Goal: Task Accomplishment & Management: Manage account settings

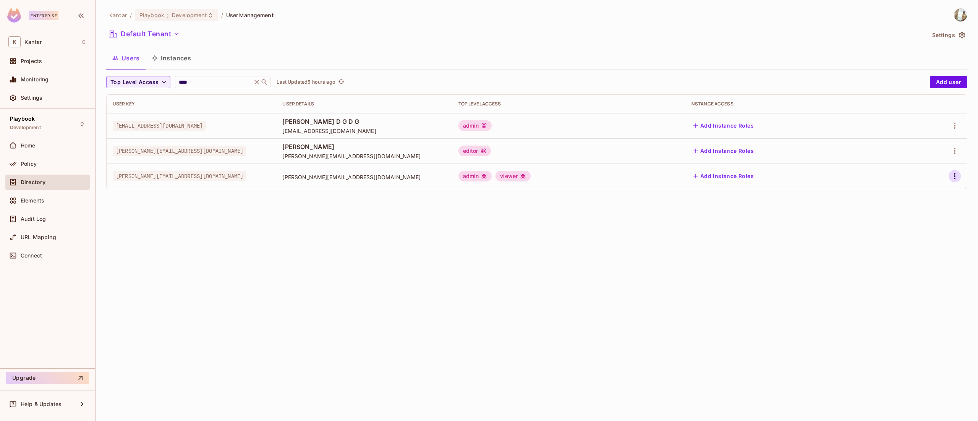
click at [959, 177] on icon "button" at bounding box center [954, 176] width 9 height 9
click at [923, 194] on li "Edit" at bounding box center [922, 194] width 68 height 17
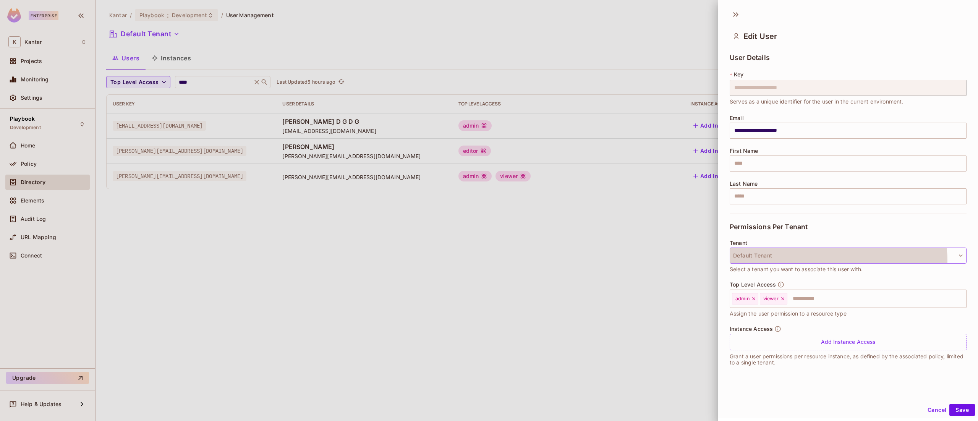
click at [838, 261] on button "Default Tenant" at bounding box center [848, 256] width 237 height 16
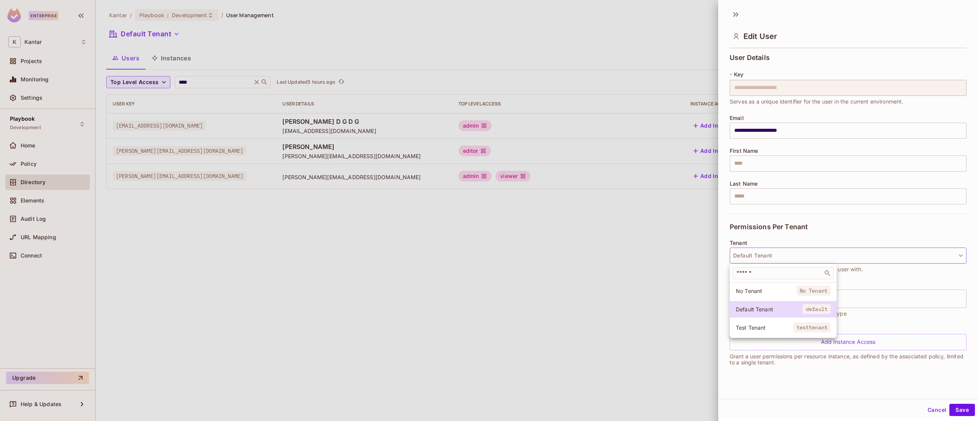
click at [838, 261] on div at bounding box center [489, 210] width 978 height 421
click at [689, 230] on div at bounding box center [489, 210] width 978 height 421
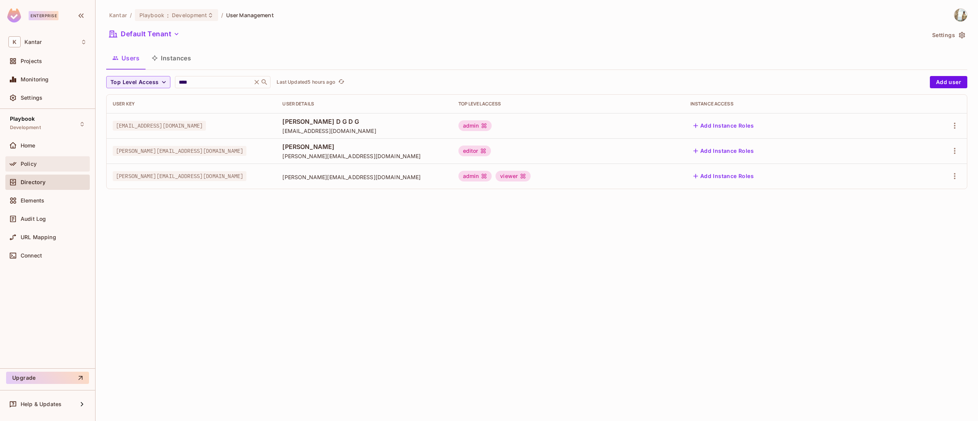
click at [32, 161] on span "Policy" at bounding box center [29, 164] width 16 height 6
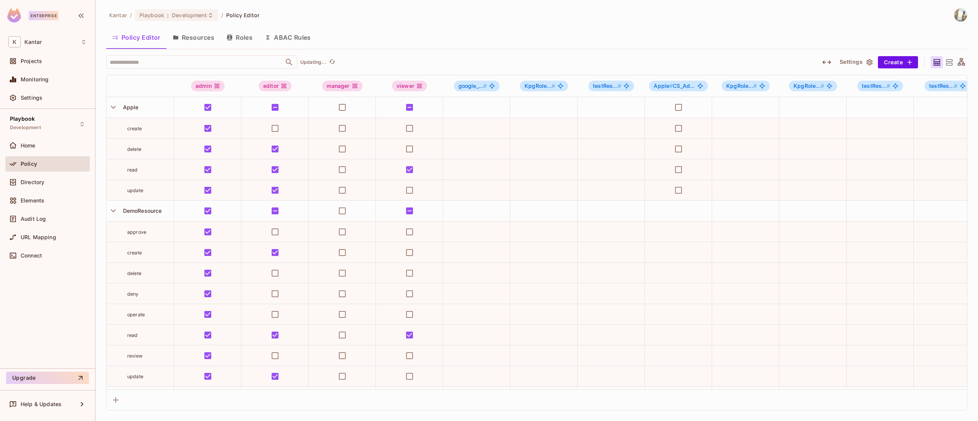
click at [187, 41] on button "Resources" at bounding box center [194, 37] width 54 height 19
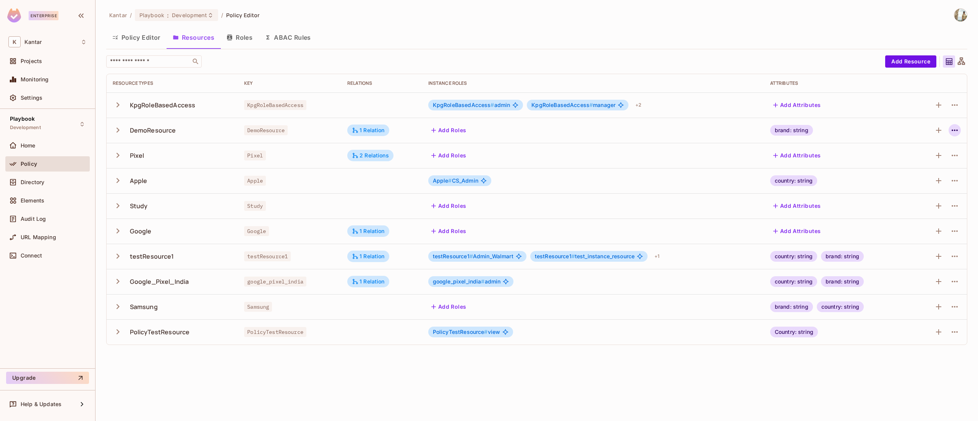
click at [955, 130] on icon "button" at bounding box center [954, 130] width 9 height 9
click at [919, 165] on span "Edit Resource" at bounding box center [922, 161] width 41 height 12
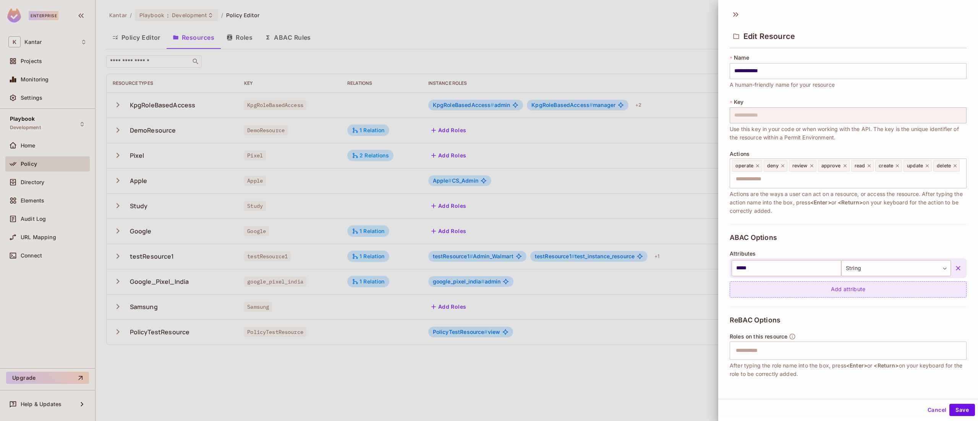
click at [852, 292] on div "Add attribute" at bounding box center [848, 289] width 237 height 16
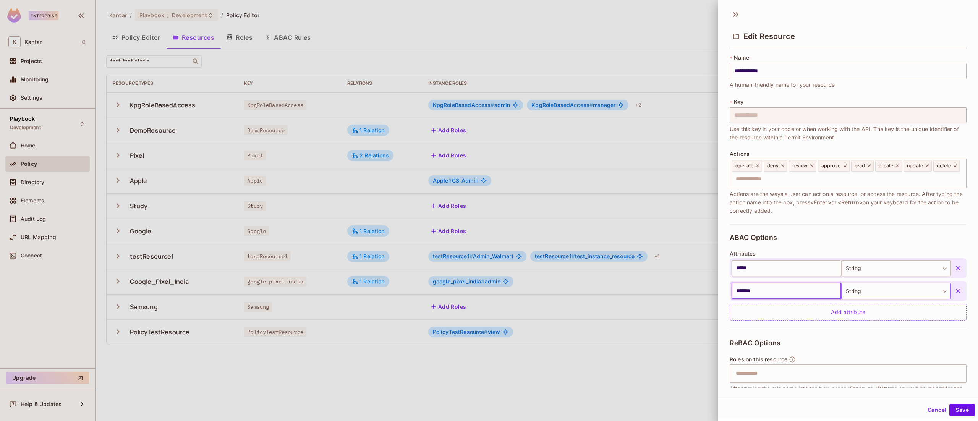
type input "*******"
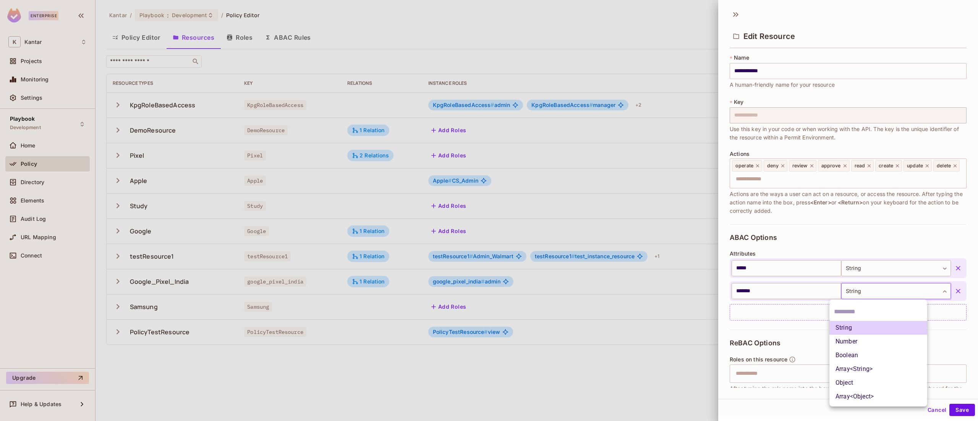
click at [855, 290] on body "Enterprise K Kantar Projects Monitoring Settings Playbook Development Home Poli…" at bounding box center [489, 210] width 978 height 421
click at [860, 327] on li "String" at bounding box center [879, 328] width 98 height 14
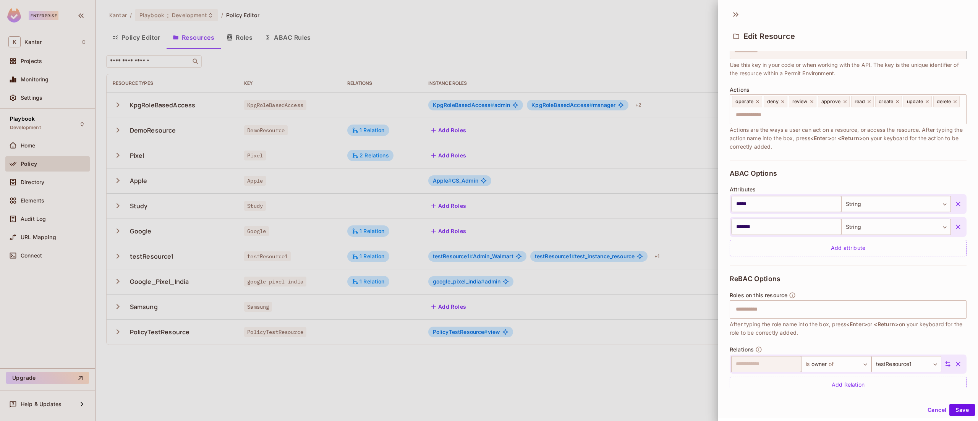
scroll to position [79, 0]
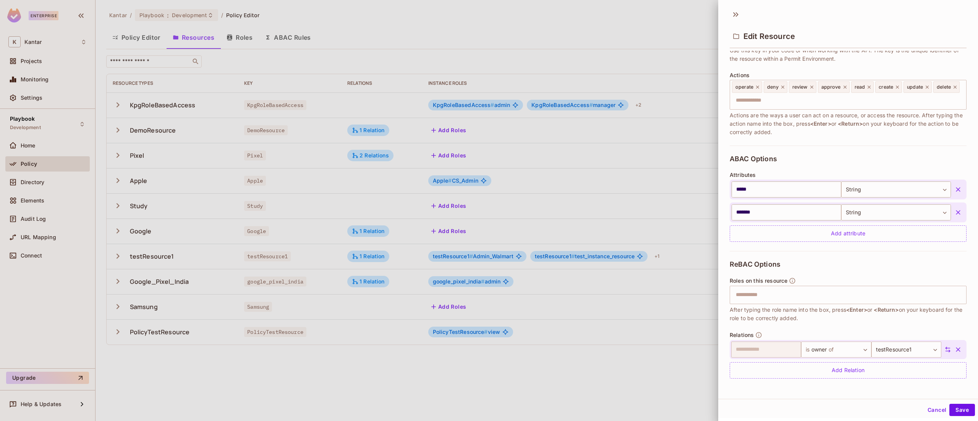
click at [948, 403] on div "Cancel Save" at bounding box center [848, 410] width 260 height 18
click at [951, 410] on button "Save" at bounding box center [963, 410] width 26 height 12
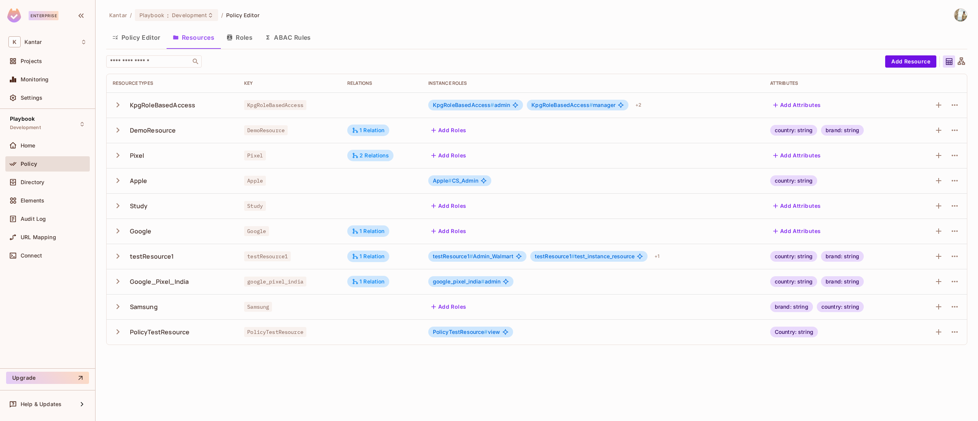
click at [280, 34] on button "ABAC Rules" at bounding box center [288, 37] width 58 height 19
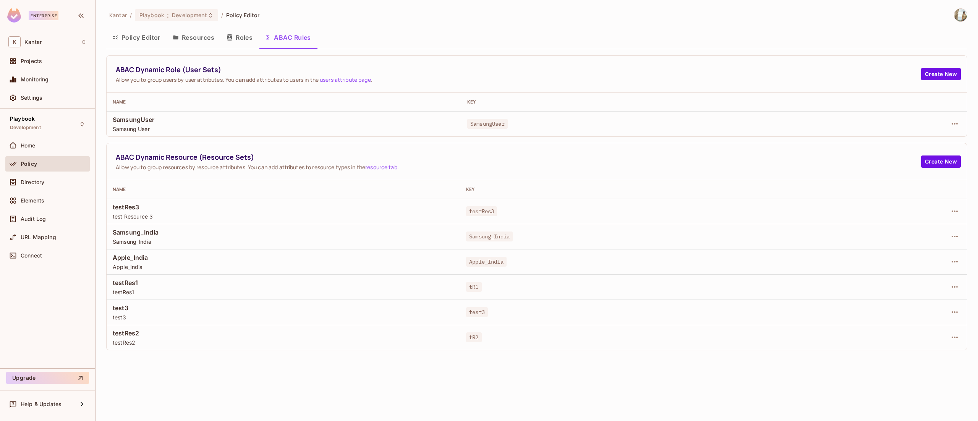
click at [198, 41] on button "Resources" at bounding box center [194, 37] width 54 height 19
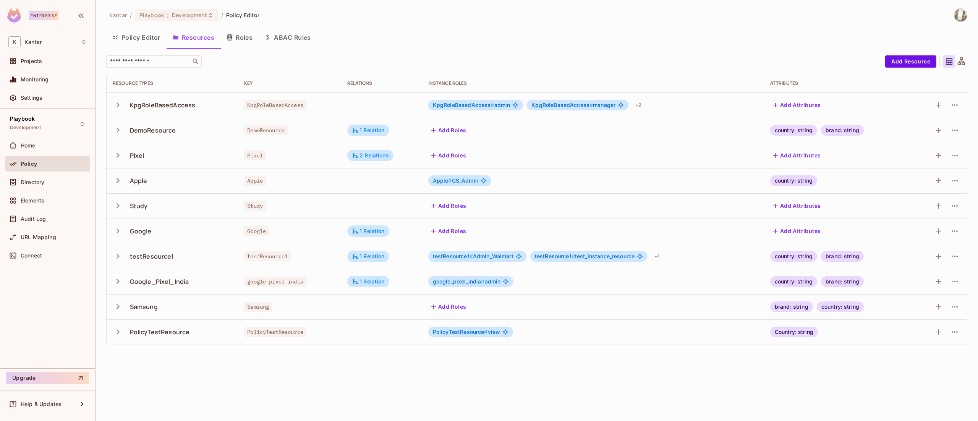
click at [125, 133] on button "button" at bounding box center [119, 130] width 13 height 16
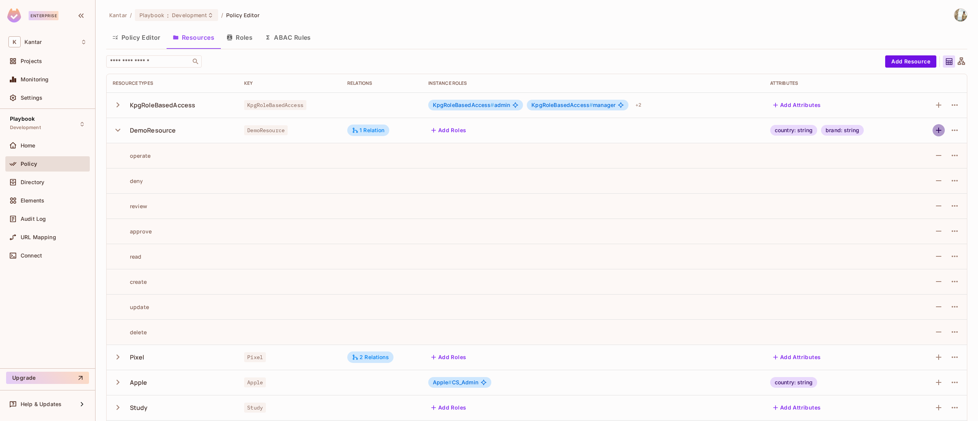
click at [934, 128] on icon "button" at bounding box center [938, 130] width 9 height 9
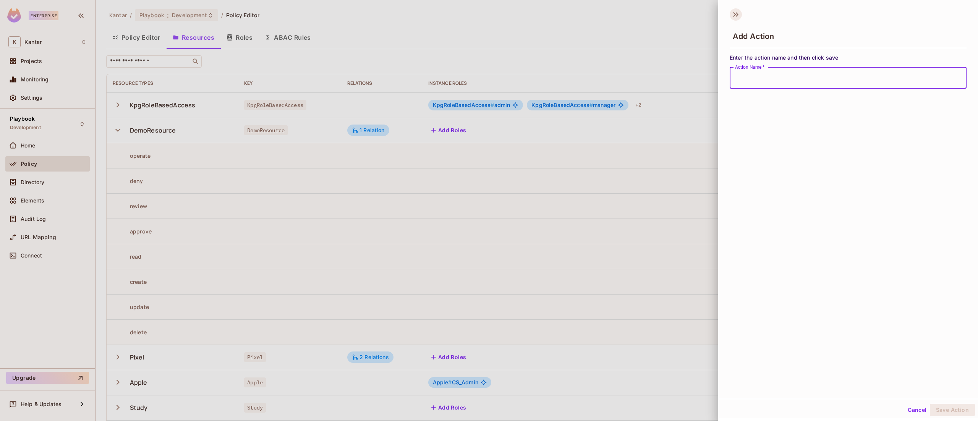
click at [733, 11] on icon at bounding box center [736, 14] width 12 height 12
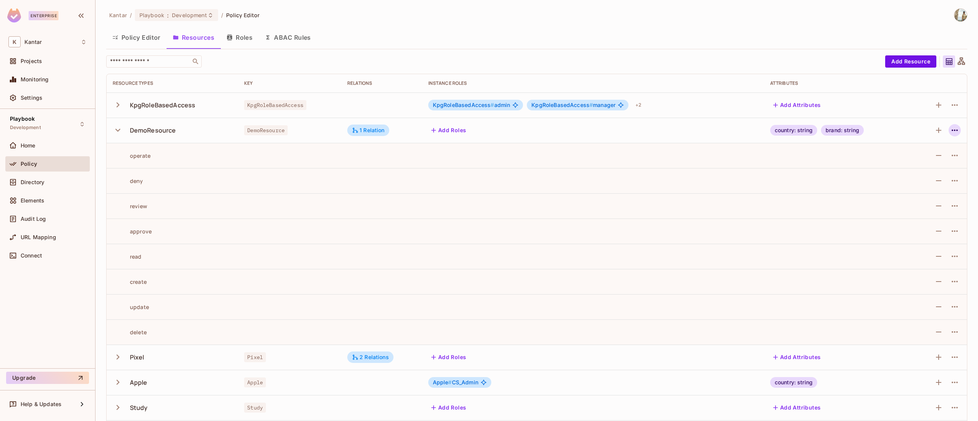
click at [950, 129] on icon "button" at bounding box center [954, 130] width 9 height 9
click at [916, 158] on div "Edit Resource" at bounding box center [910, 161] width 36 height 8
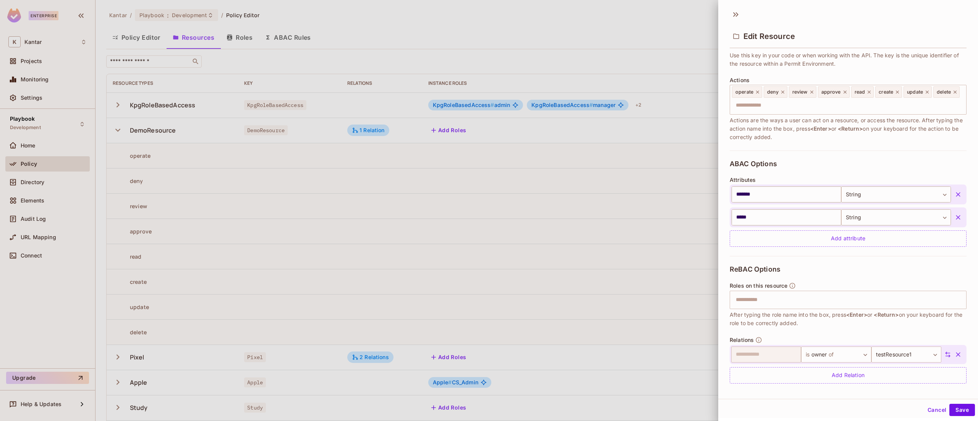
scroll to position [79, 0]
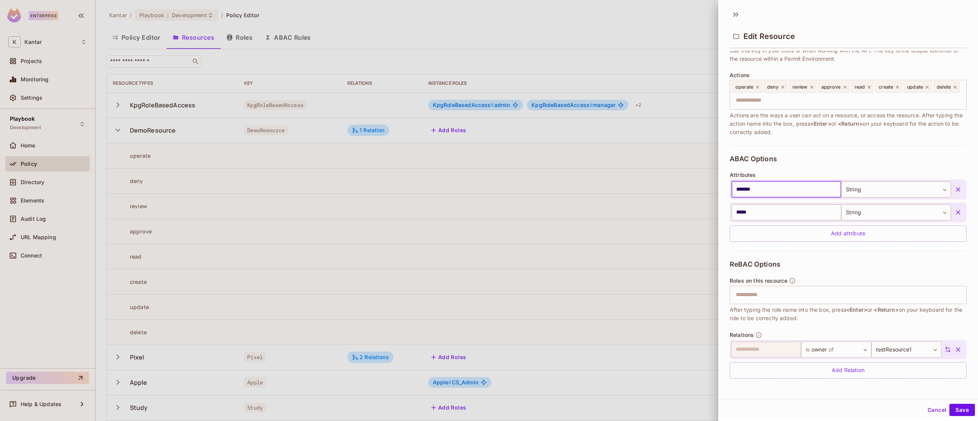
click at [745, 195] on input "*******" at bounding box center [787, 190] width 110 height 16
click at [621, 143] on div at bounding box center [489, 210] width 978 height 421
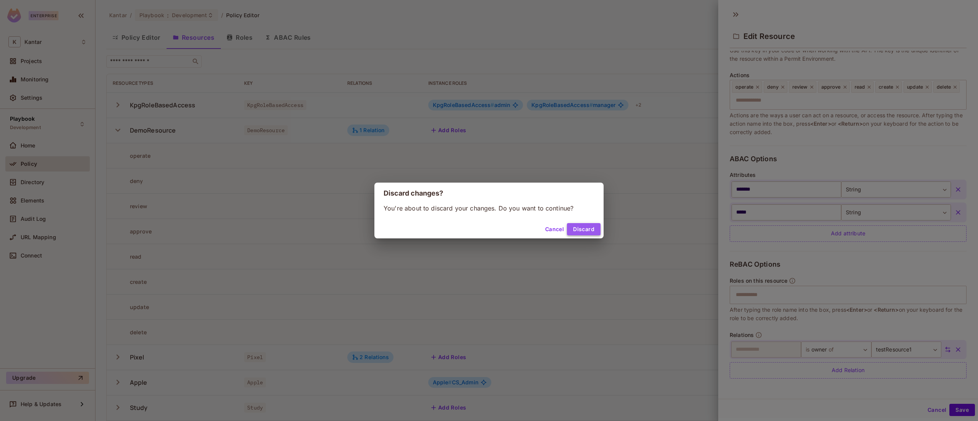
click at [576, 225] on button "Discard" at bounding box center [584, 229] width 34 height 12
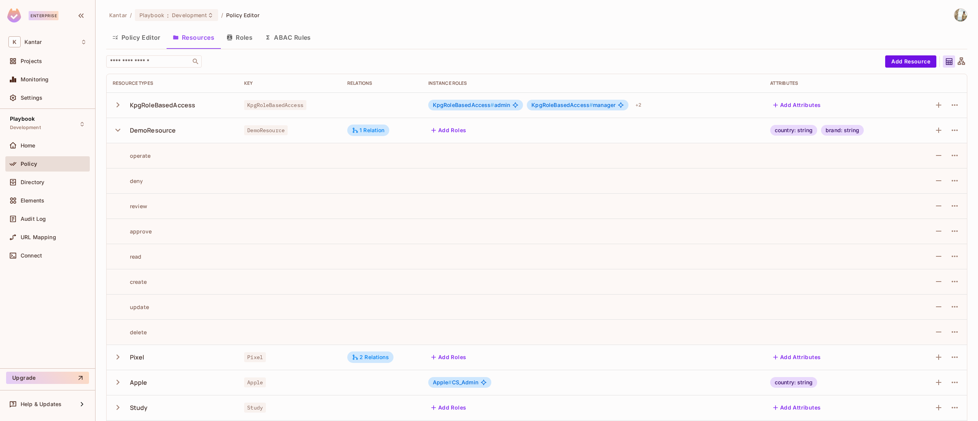
click at [118, 131] on icon "button" at bounding box center [117, 130] width 5 height 3
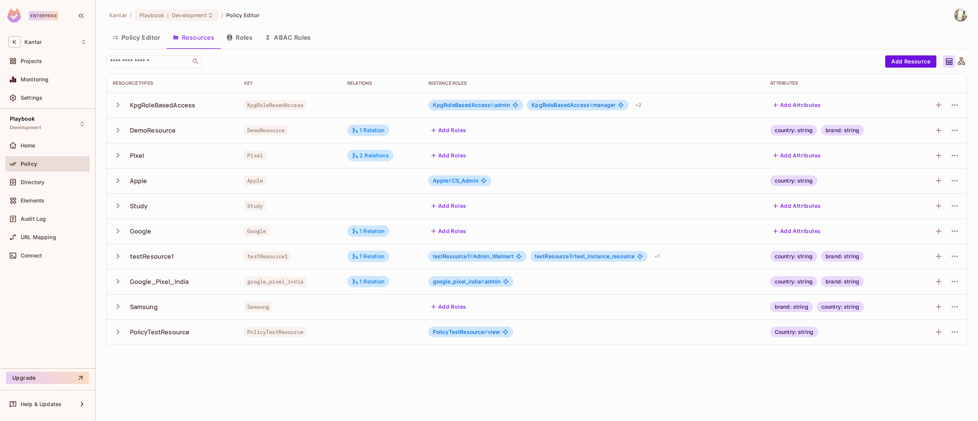
click at [120, 330] on icon "button" at bounding box center [118, 332] width 10 height 10
click at [157, 332] on div "PolicyTestResource" at bounding box center [160, 332] width 60 height 8
copy div "PolicyTestResource"
